Goal: Task Accomplishment & Management: Manage account settings

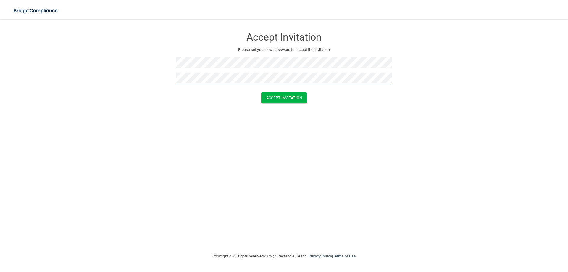
click at [261, 92] on button "Accept Invitation" at bounding box center [284, 97] width 46 height 11
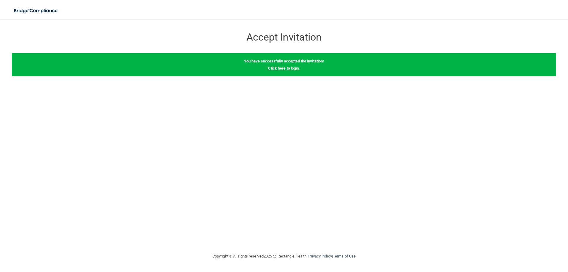
click at [292, 67] on link "Click here to login" at bounding box center [283, 68] width 31 height 4
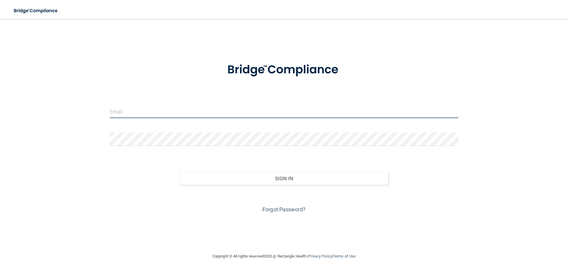
type input "[EMAIL_ADDRESS][DOMAIN_NAME]"
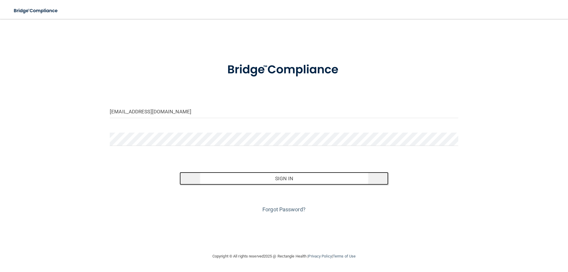
click at [286, 181] on button "Sign In" at bounding box center [284, 178] width 209 height 13
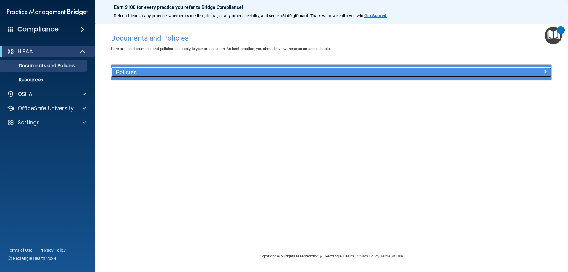
click at [126, 76] on div "Policies" at bounding box center [276, 71] width 330 height 9
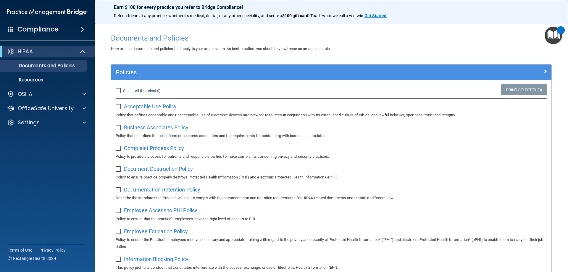
click at [121, 88] on input "Select All (Unselect 0) Unselect All" at bounding box center [119, 90] width 7 height 5
checkbox input "true"
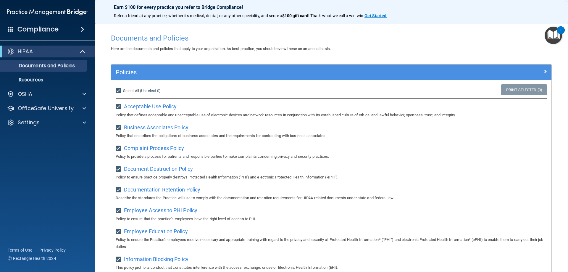
checkbox input "true"
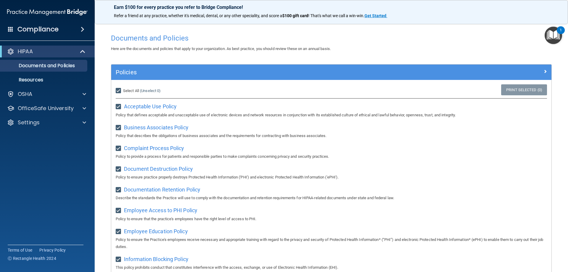
checkbox input "true"
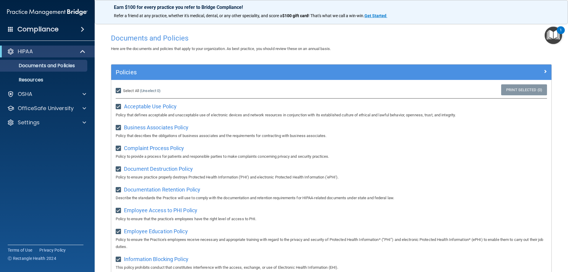
checkbox input "true"
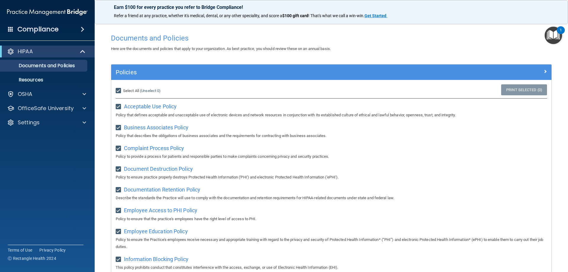
checkbox input "true"
click at [39, 75] on link "Resources" at bounding box center [40, 80] width 93 height 12
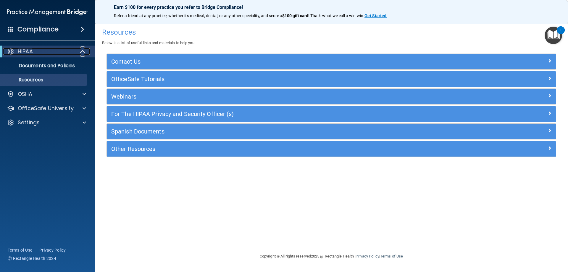
click at [37, 51] on div "HIPAA" at bounding box center [39, 51] width 73 height 7
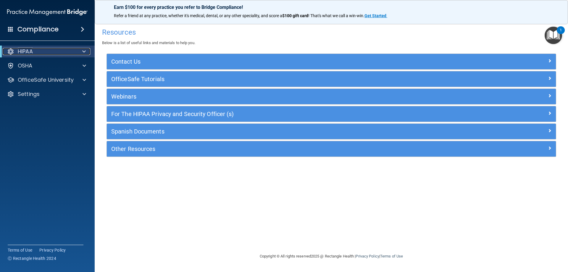
click at [37, 51] on div "HIPAA" at bounding box center [39, 51] width 73 height 7
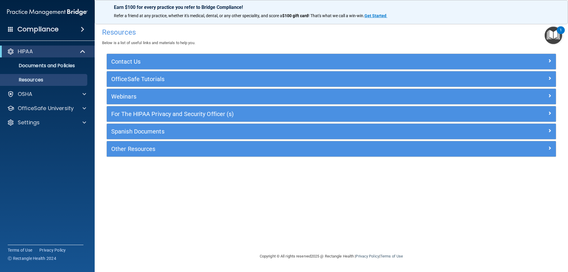
click at [43, 28] on h4 "Compliance" at bounding box center [37, 29] width 41 height 8
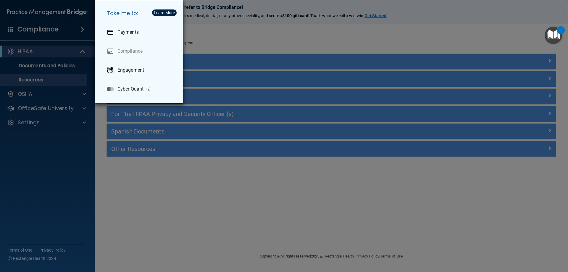
click at [218, 223] on div "Take me to: Payments Compliance Engagement Cyber Quant" at bounding box center [284, 136] width 568 height 272
